Goal: Task Accomplishment & Management: Use online tool/utility

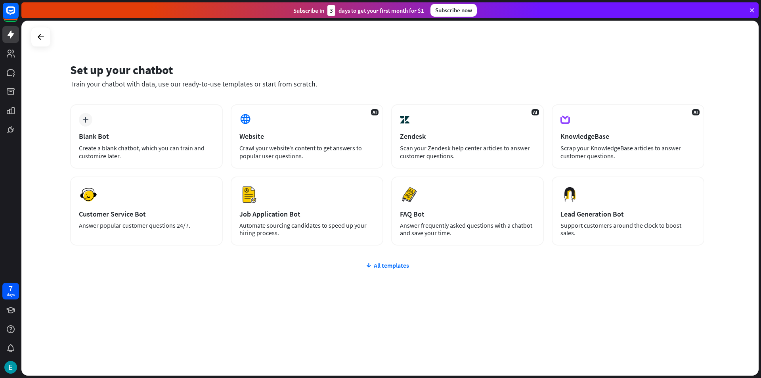
click at [69, 76] on div "Set up your chatbot Train your chatbot with data, use our ready-to-use template…" at bounding box center [389, 198] width 737 height 355
click at [754, 10] on icon at bounding box center [751, 10] width 7 height 7
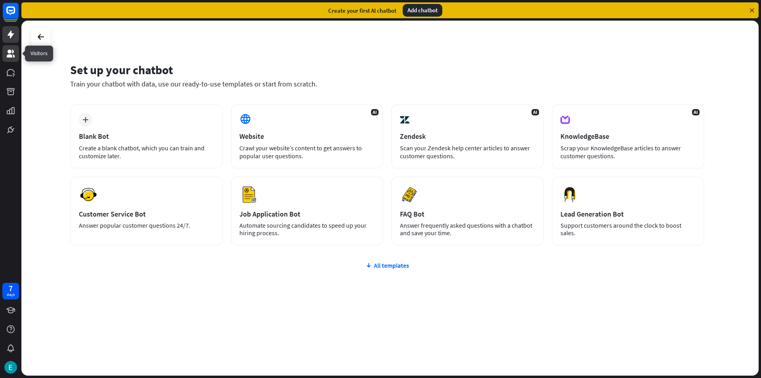
click at [7, 58] on icon at bounding box center [11, 54] width 10 height 10
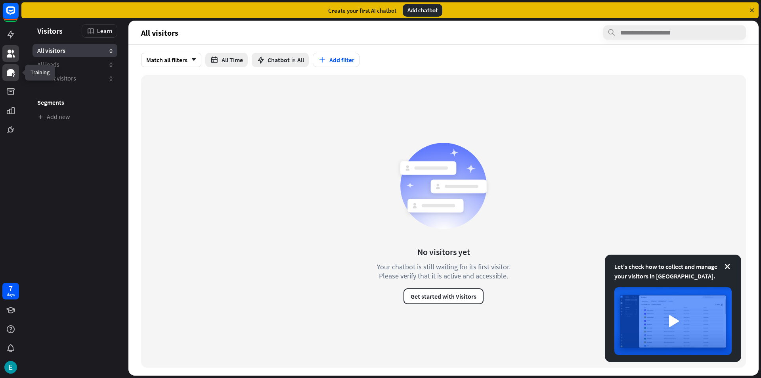
click at [11, 70] on icon at bounding box center [11, 72] width 8 height 7
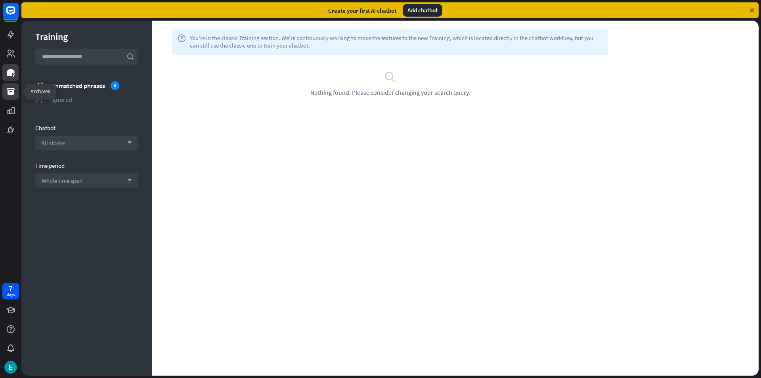
click at [12, 88] on icon at bounding box center [11, 92] width 10 height 10
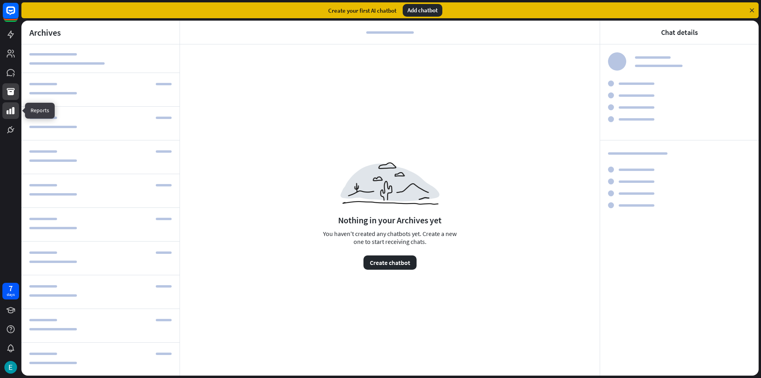
click at [14, 112] on icon at bounding box center [11, 110] width 8 height 7
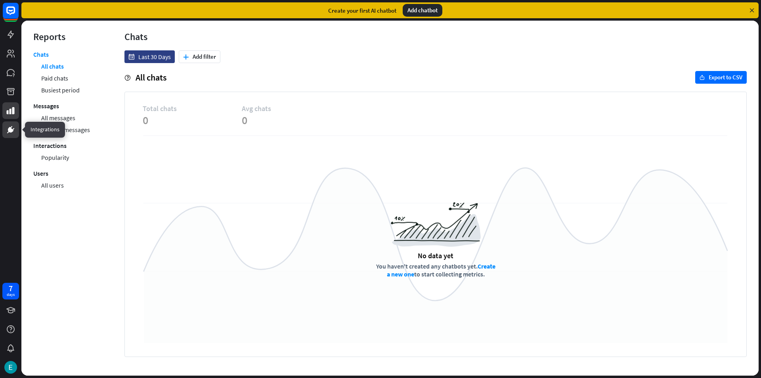
click at [11, 125] on icon at bounding box center [11, 130] width 10 height 10
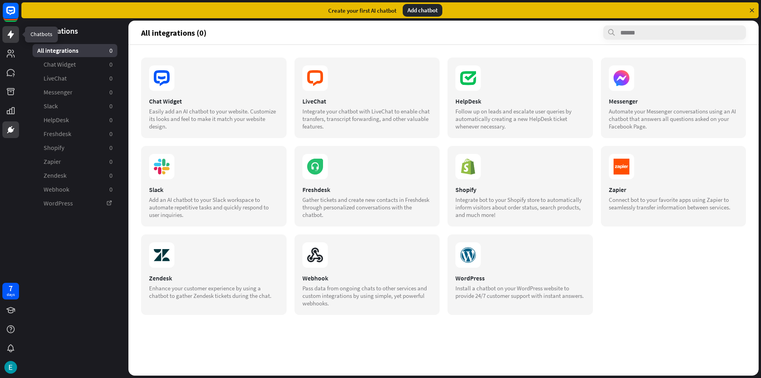
click at [15, 31] on icon at bounding box center [11, 35] width 10 height 10
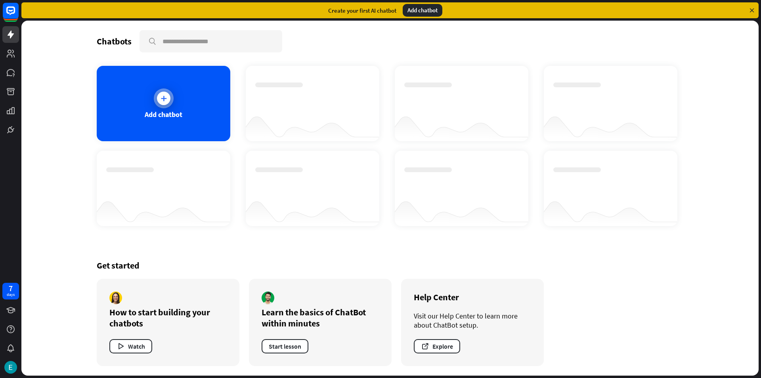
click at [162, 96] on icon at bounding box center [164, 98] width 8 height 8
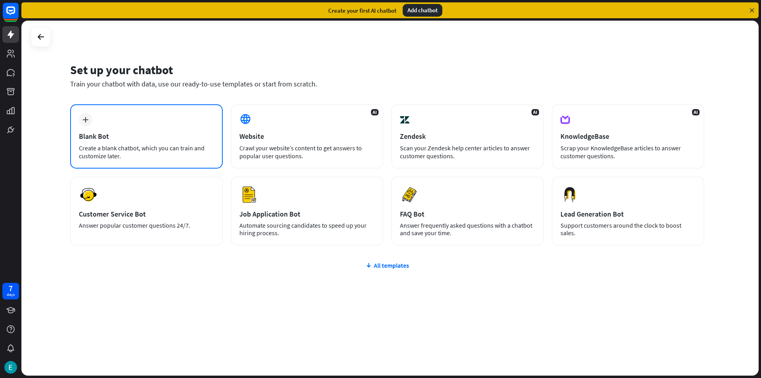
click at [170, 147] on div "Create a blank chatbot, which you can train and customize later." at bounding box center [146, 152] width 135 height 16
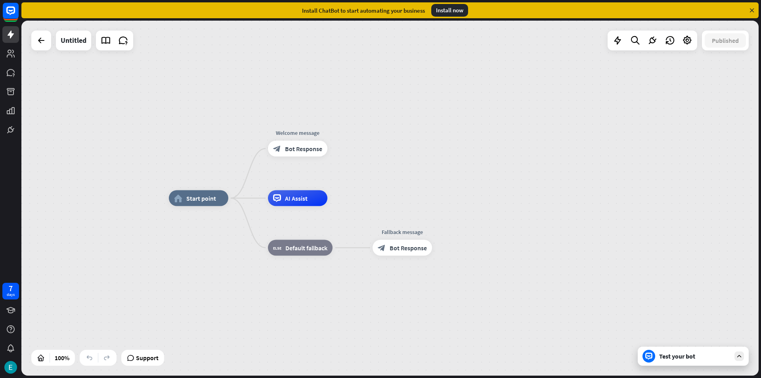
click at [454, 218] on div "home_2 Start point Welcome message block_bot_response Bot Response AI Assist bl…" at bounding box center [537, 375] width 737 height 355
